Goal: Transaction & Acquisition: Book appointment/travel/reservation

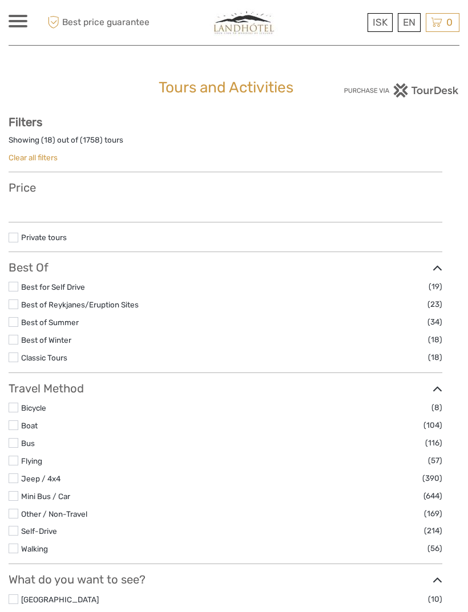
select select
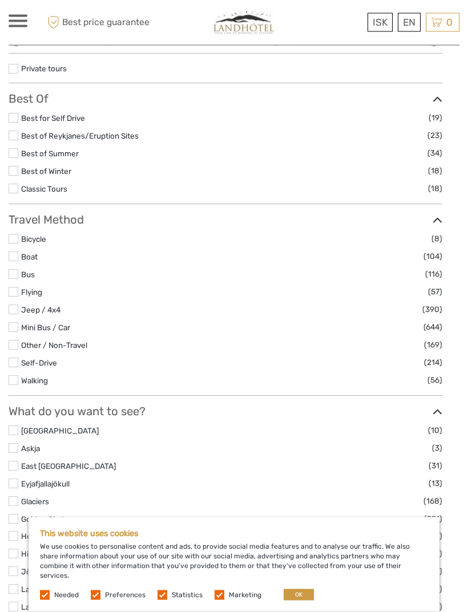
scroll to position [186, 0]
click at [288, 600] on button "OK" at bounding box center [298, 594] width 30 height 11
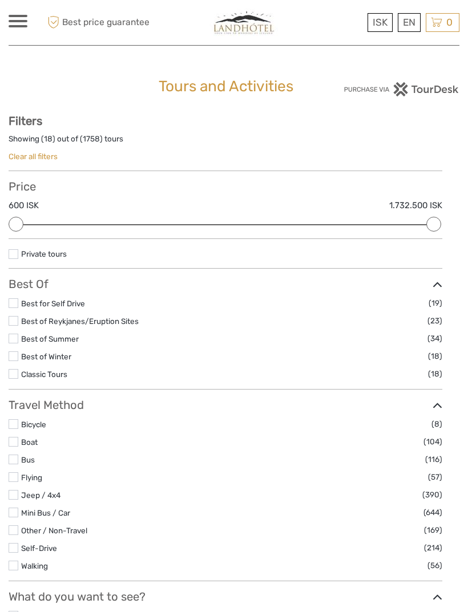
scroll to position [0, 0]
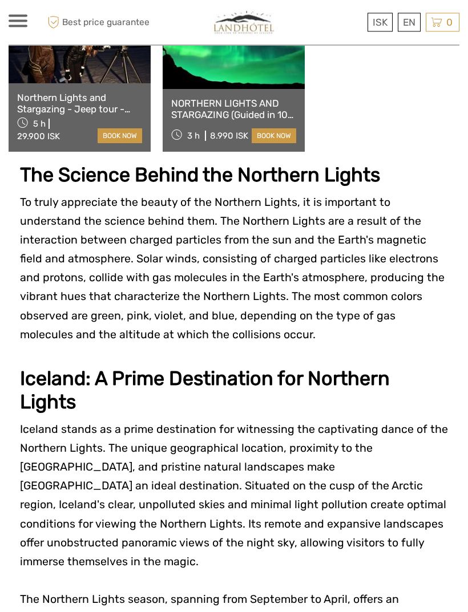
scroll to position [1089, 0]
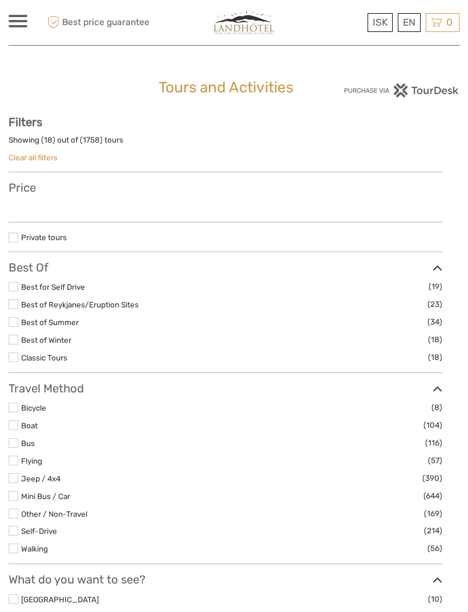
select select
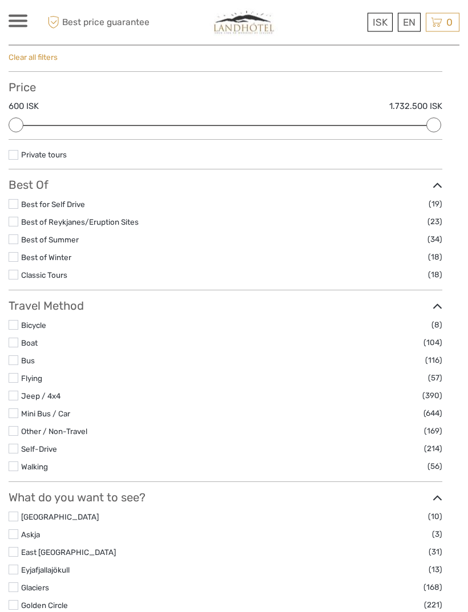
scroll to position [100, 0]
click at [13, 262] on label at bounding box center [14, 257] width 10 height 10
click at [0, 0] on input "checkbox" at bounding box center [0, 0] width 0 height 0
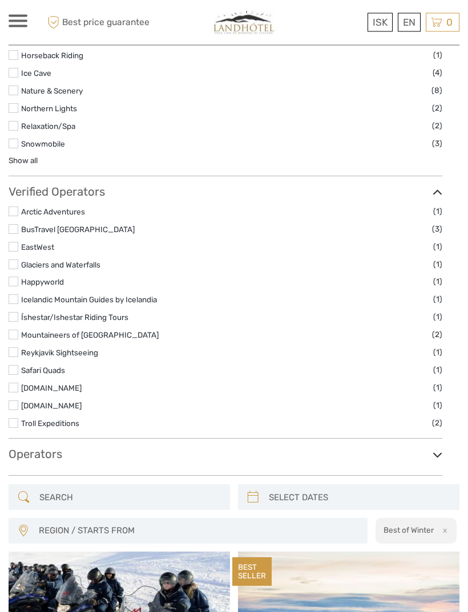
scroll to position [665, 0]
click at [432, 459] on icon at bounding box center [437, 454] width 10 height 15
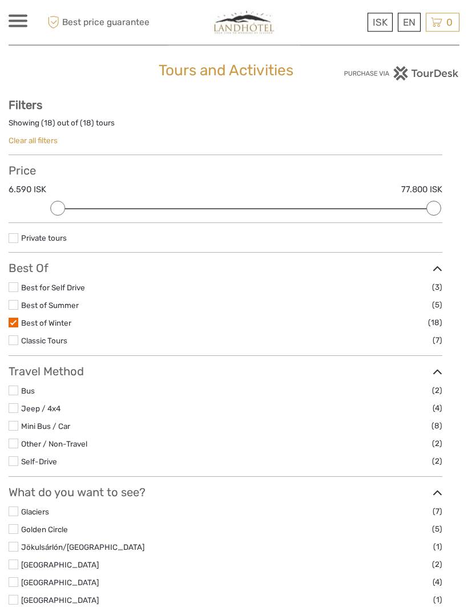
scroll to position [0, 0]
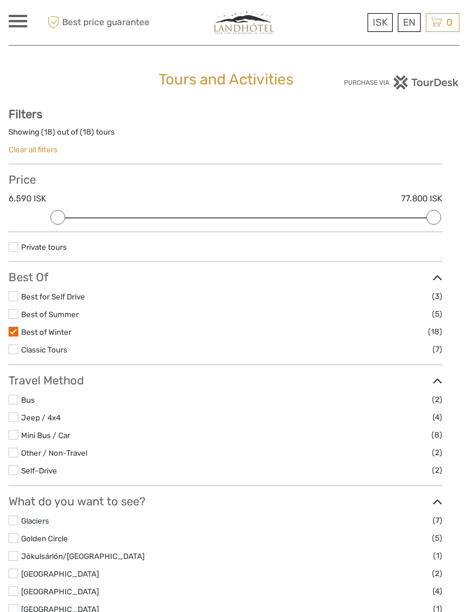
scroll to position [7, 0]
click at [78, 63] on div at bounding box center [234, 306] width 468 height 612
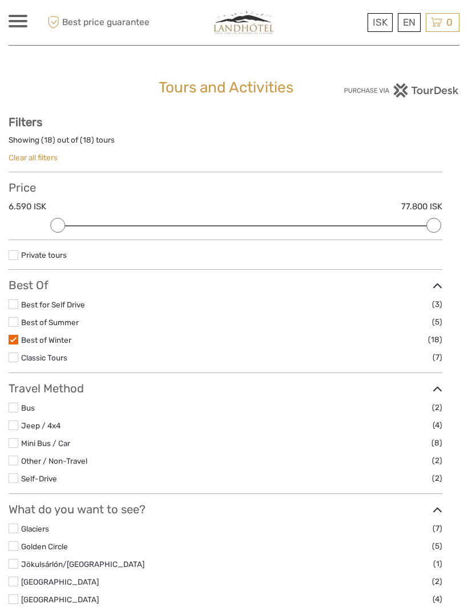
select select "South"
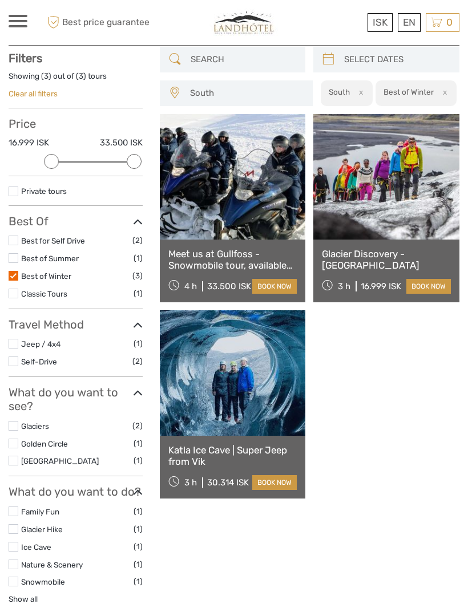
scroll to position [64, 0]
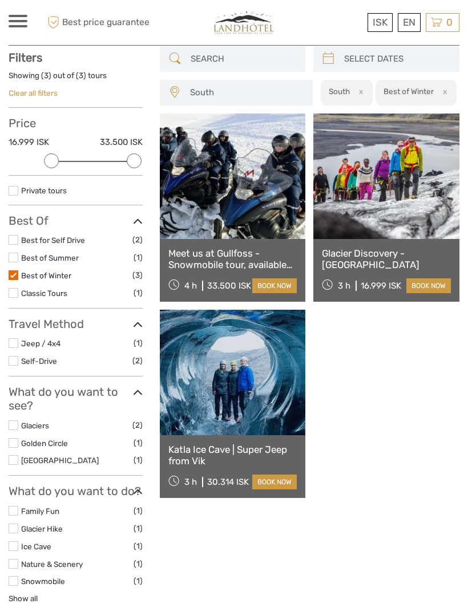
click at [268, 369] on link at bounding box center [233, 372] width 146 height 125
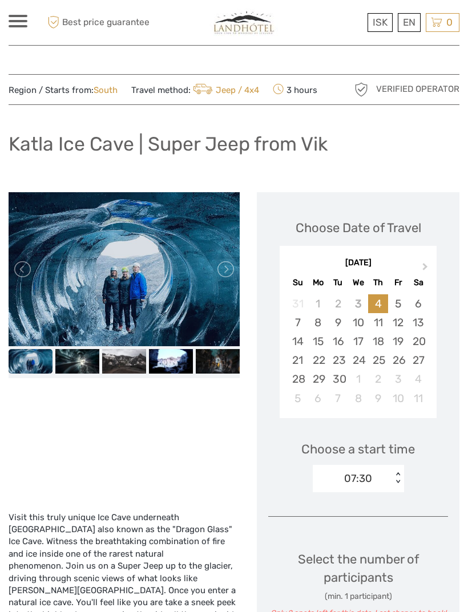
click at [425, 277] on span "Next Month" at bounding box center [425, 269] width 0 height 17
click at [421, 278] on button "Next Month" at bounding box center [426, 269] width 18 height 18
click at [419, 351] on div "20" at bounding box center [418, 341] width 20 height 19
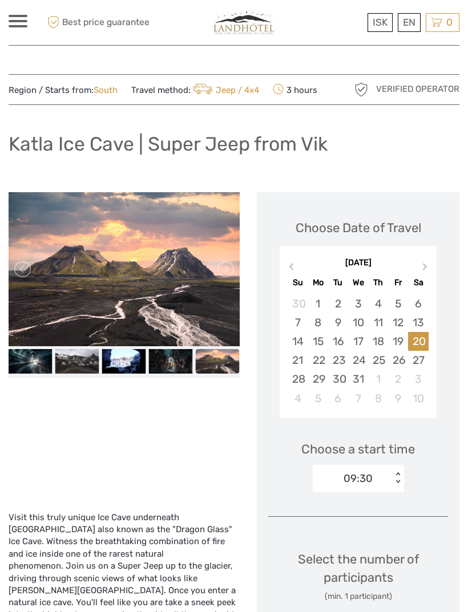
click at [18, 19] on div at bounding box center [18, 21] width 19 height 13
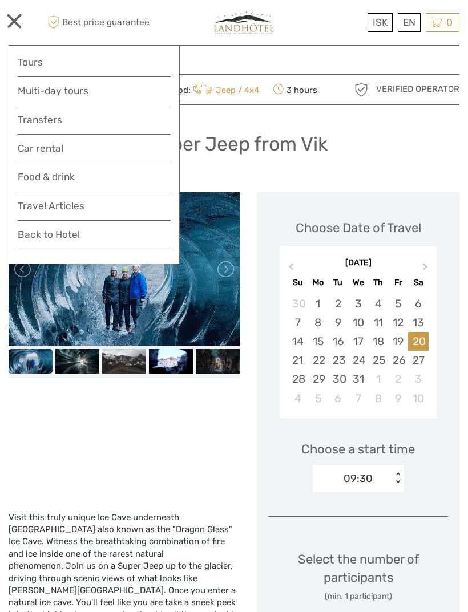
click at [28, 117] on link "Transfers" at bounding box center [94, 120] width 153 height 17
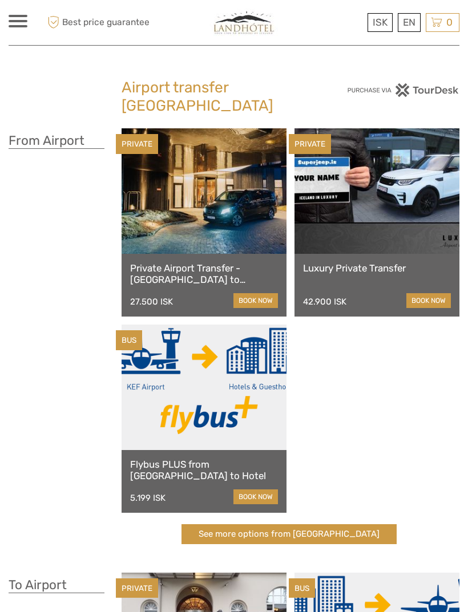
click at [21, 26] on span at bounding box center [18, 26] width 19 height 2
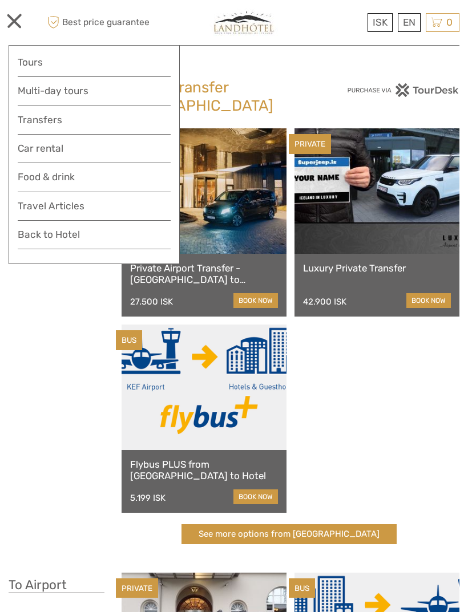
click at [36, 229] on link "Back to Hotel" at bounding box center [94, 237] width 153 height 23
